Goal: Check status: Check status

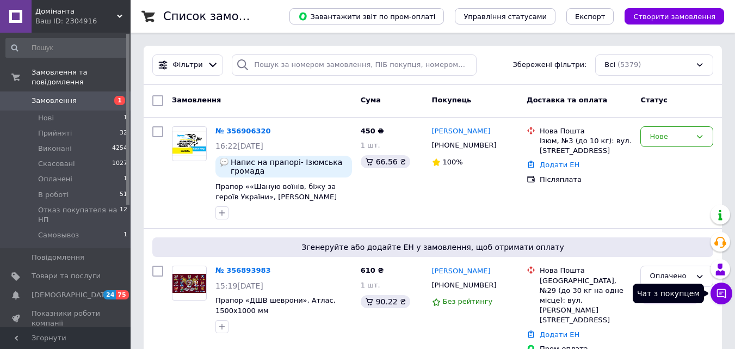
click at [728, 294] on button "Чат з покупцем" at bounding box center [721, 293] width 22 height 22
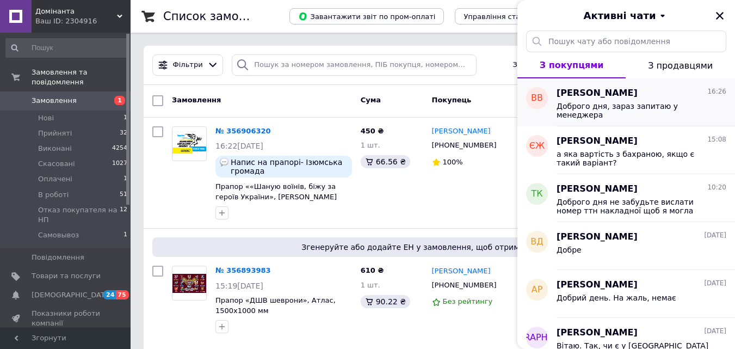
click at [686, 94] on div "[PERSON_NAME] 16:26" at bounding box center [641, 93] width 170 height 13
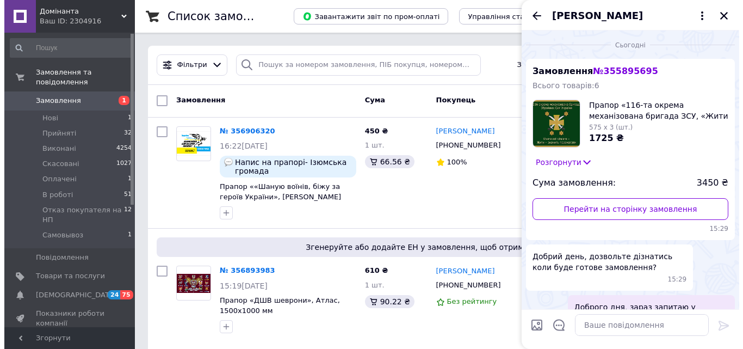
scroll to position [26, 0]
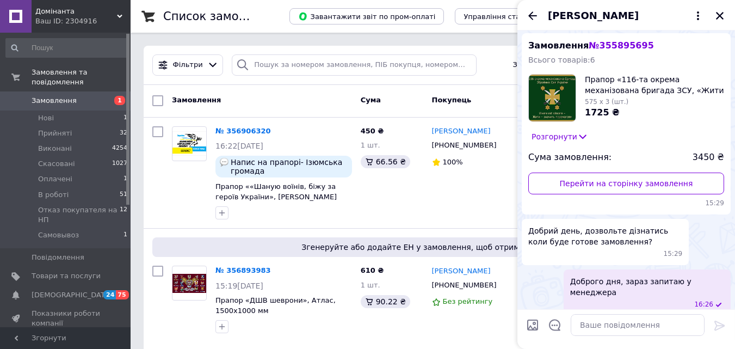
click at [605, 42] on span "№ 355895695" at bounding box center [620, 45] width 65 height 10
copy span "355895695"
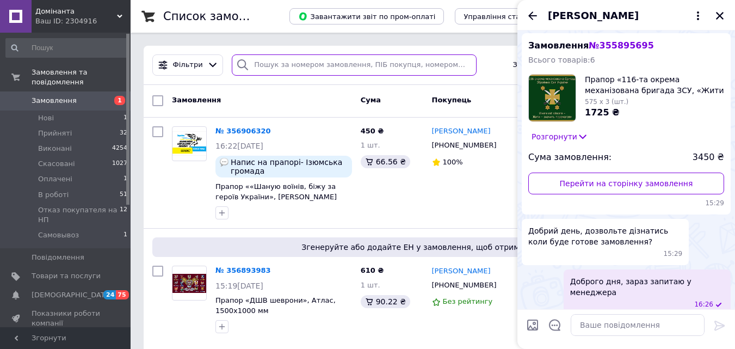
click at [456, 62] on input "search" at bounding box center [354, 64] width 244 height 21
paste input "355895695"
type input "355895695"
